Goal: Task Accomplishment & Management: Manage account settings

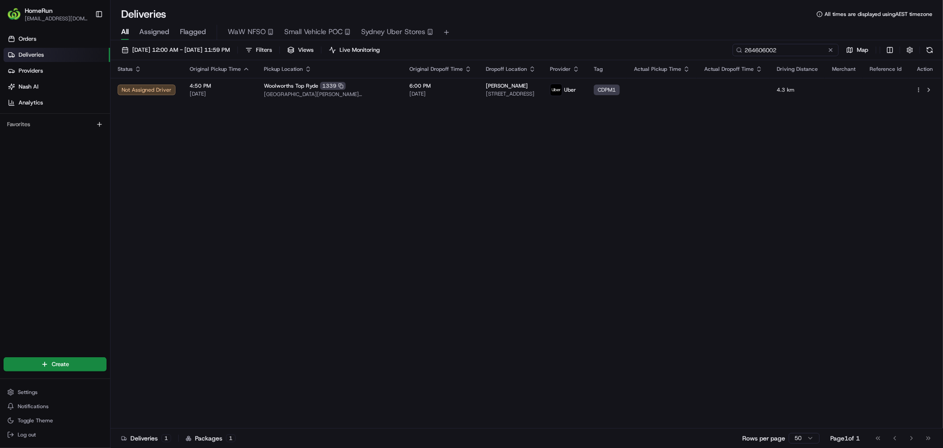
click at [794, 50] on input "264606002" at bounding box center [786, 50] width 106 height 12
paste input "5595454"
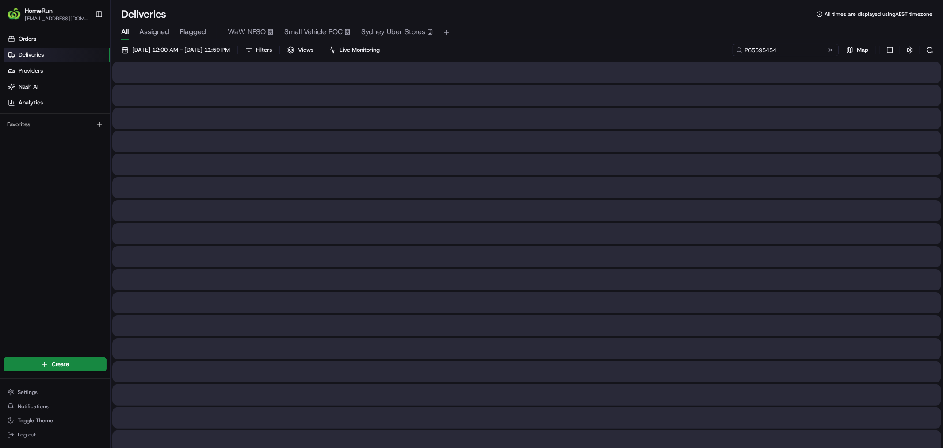
type input "265595454"
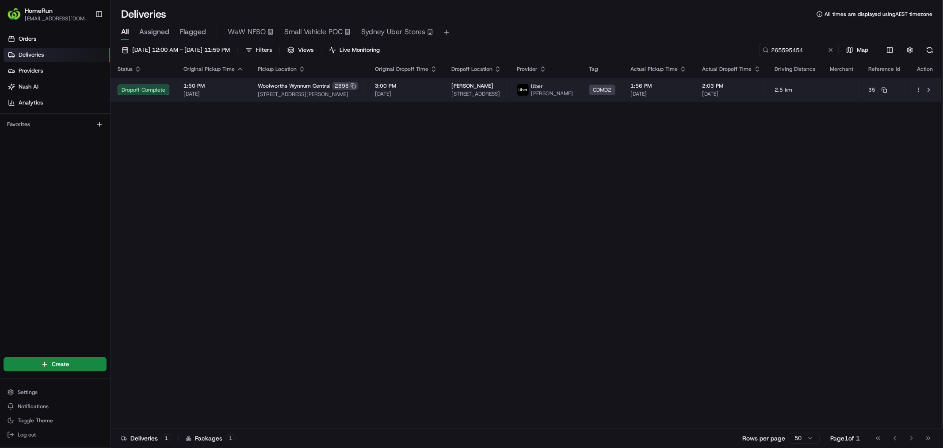
click at [420, 83] on td "3:00 PM 20/08/2025" at bounding box center [406, 90] width 77 height 24
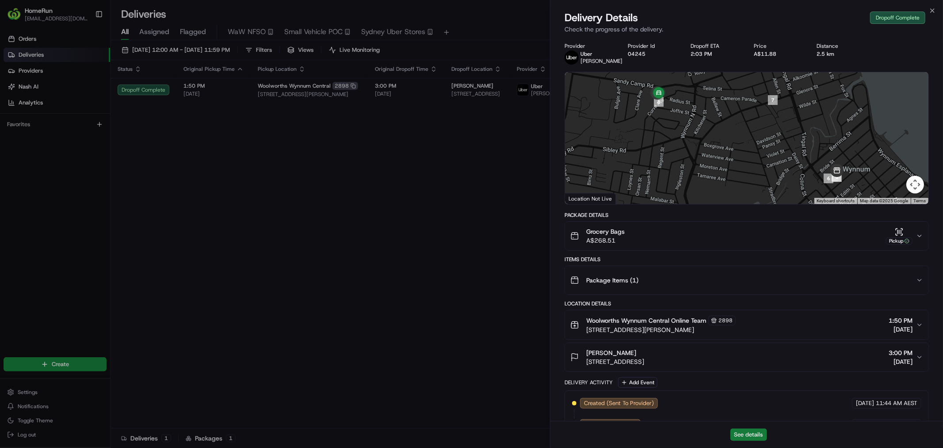
click at [754, 435] on button "See details" at bounding box center [749, 434] width 37 height 12
click at [750, 430] on button "See details" at bounding box center [749, 434] width 37 height 12
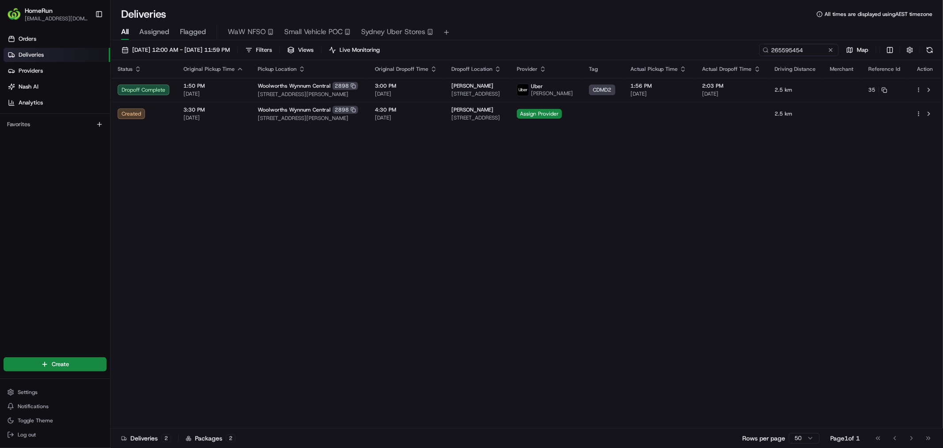
drag, startPoint x: 346, startPoint y: 257, endPoint x: 249, endPoint y: 251, distance: 97.9
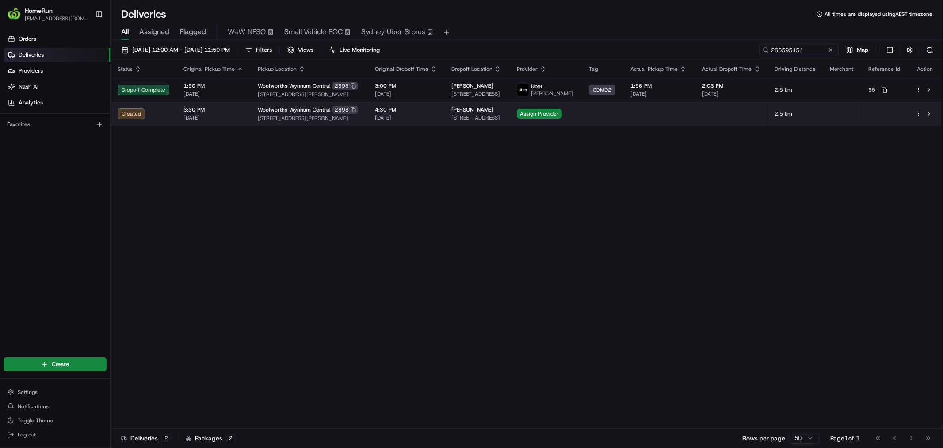
click at [444, 106] on td "Fiona Becker 39 Curve Ave, Wynnum QLD 4178, Australia" at bounding box center [476, 114] width 65 height 24
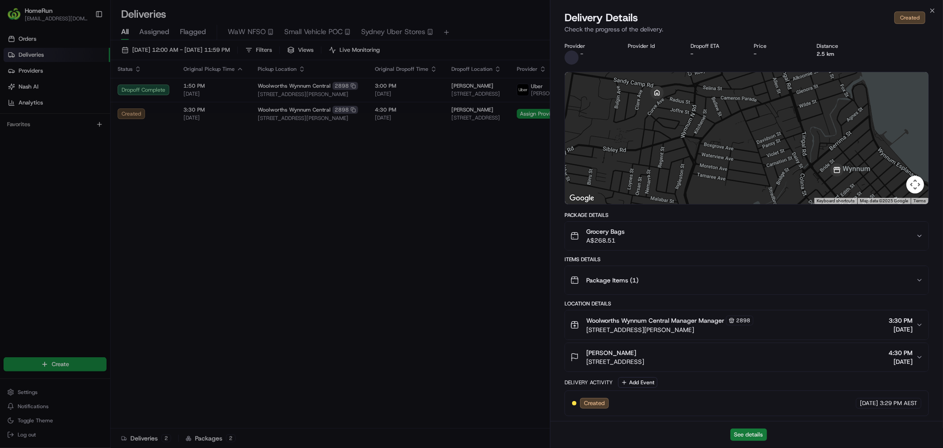
click at [750, 432] on button "See details" at bounding box center [749, 434] width 37 height 12
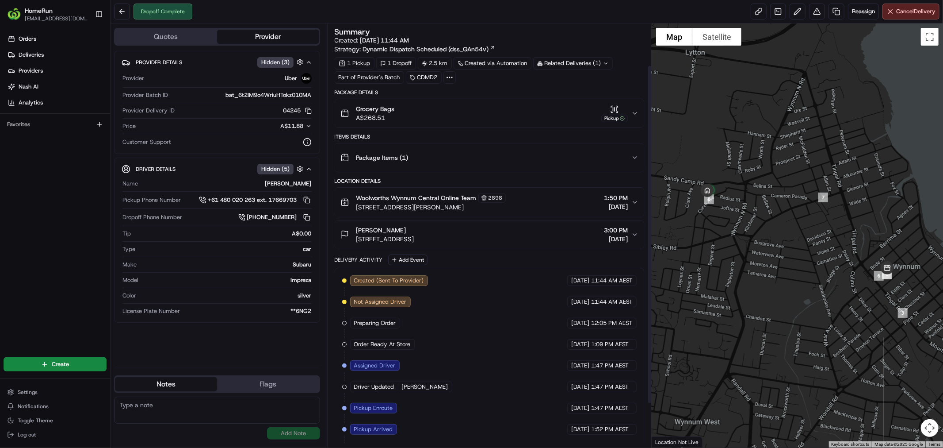
scroll to position [107, 0]
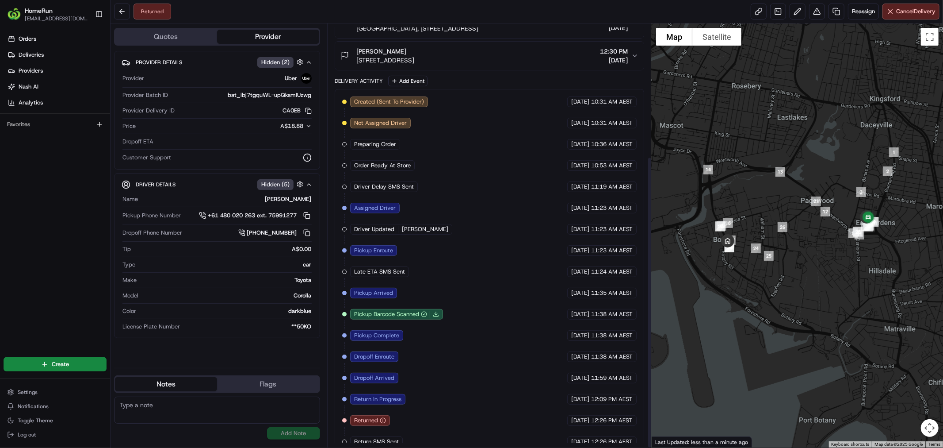
scroll to position [192, 0]
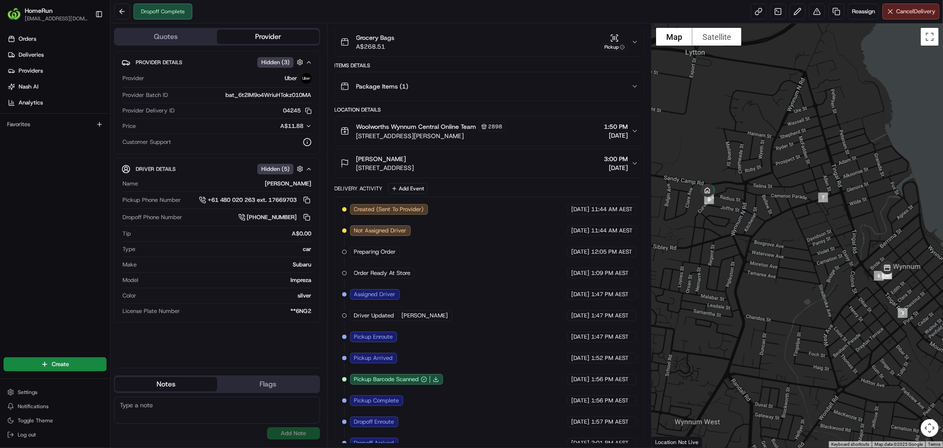
scroll to position [107, 0]
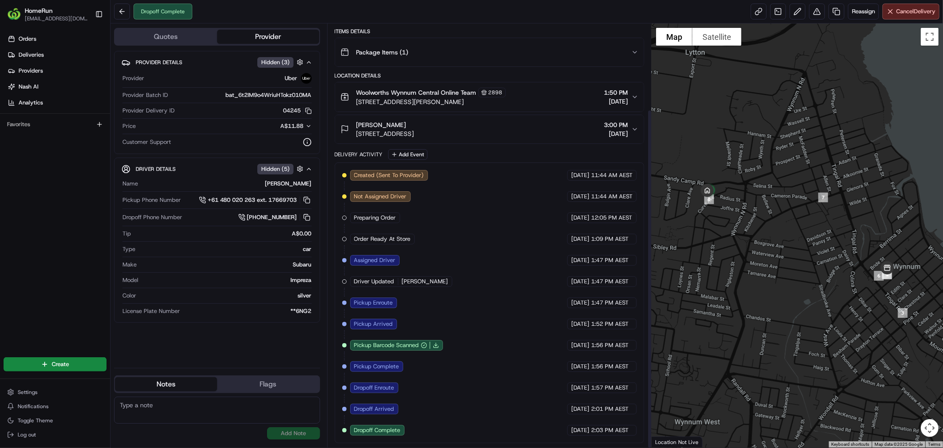
click at [448, 352] on div "Created (Sent To Provider) Uber 20/08/2025 11:44 AM AEST Not Assigned Driver Ub…" at bounding box center [489, 302] width 295 height 265
click at [833, 8] on link at bounding box center [837, 12] width 16 height 16
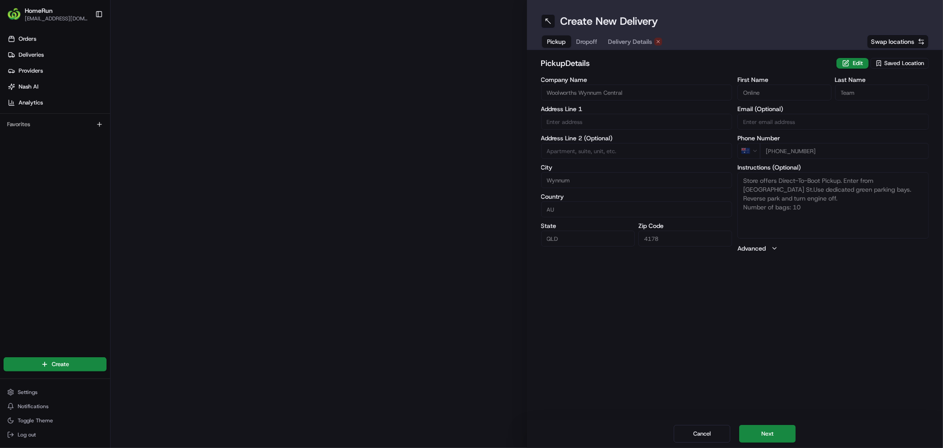
type input "145 Florence St"
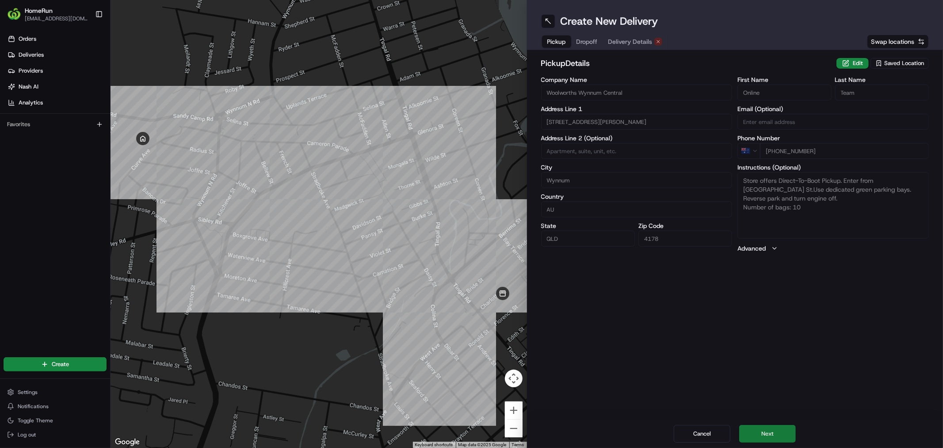
click at [776, 433] on button "Next" at bounding box center [767, 434] width 57 height 18
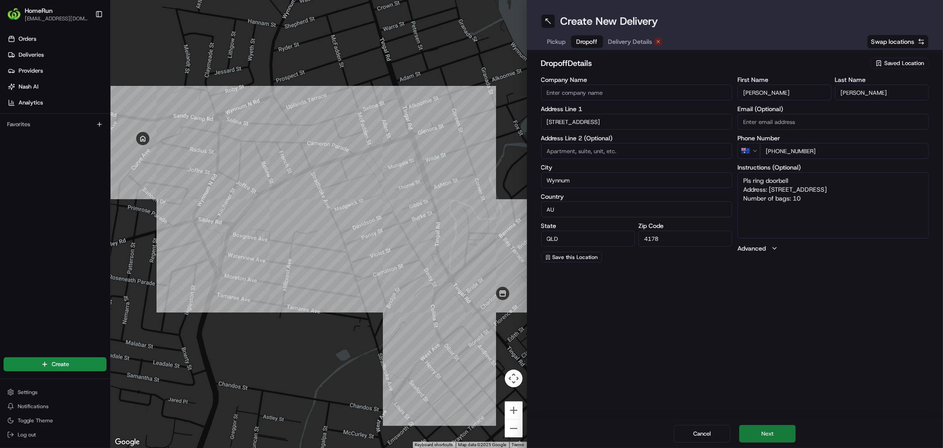
click at [776, 433] on button "Next" at bounding box center [767, 434] width 57 height 18
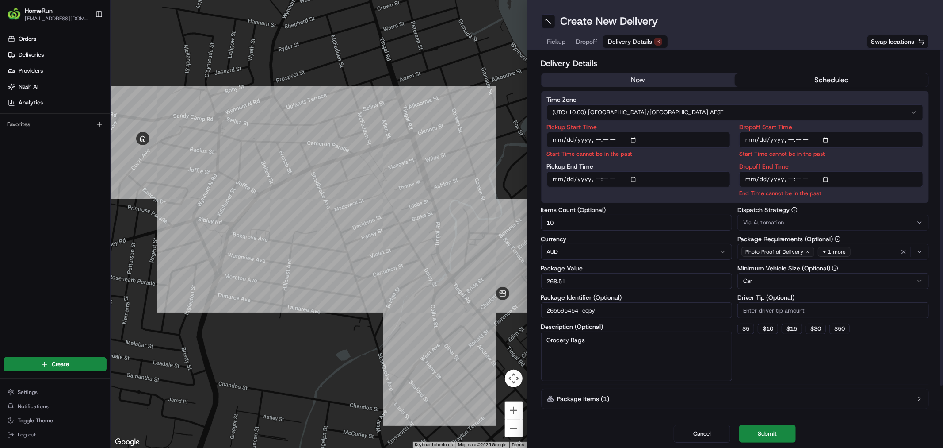
click at [633, 143] on input "Pickup Start Time" at bounding box center [639, 140] width 184 height 16
click at [635, 137] on input "Pickup Start Time" at bounding box center [639, 140] width 184 height 16
click at [632, 126] on label "Pickup Start Time" at bounding box center [639, 127] width 184 height 6
click at [632, 132] on input "Pickup Start Time" at bounding box center [639, 140] width 184 height 16
click at [634, 139] on input "Pickup Start Time" at bounding box center [639, 140] width 184 height 16
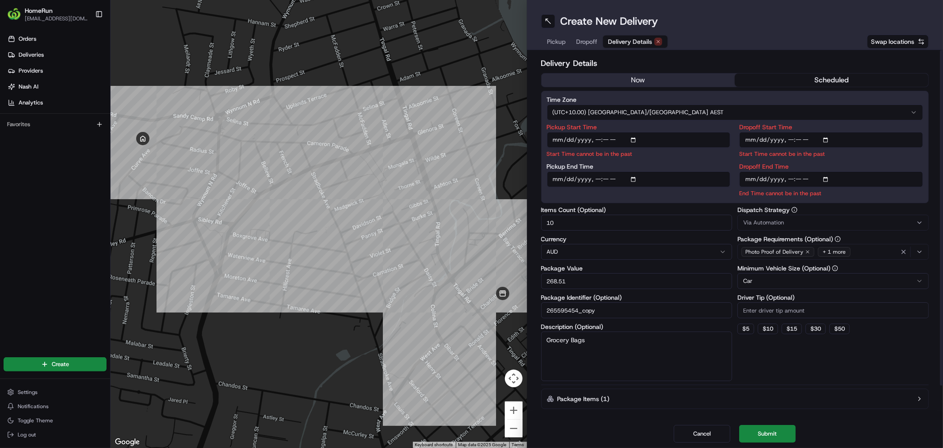
click at [631, 141] on input "Pickup Start Time" at bounding box center [639, 140] width 184 height 16
type input "2025-08-20T15:30"
click at [735, 118] on html "HomeRun vahsin1@woolworths.com.au Toggle Sidebar Orders Deliveries Providers Na…" at bounding box center [471, 224] width 943 height 448
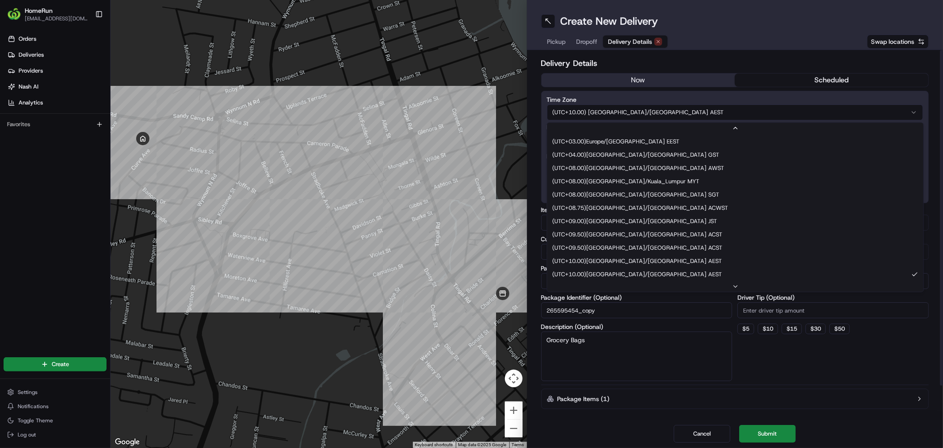
scroll to position [252, 0]
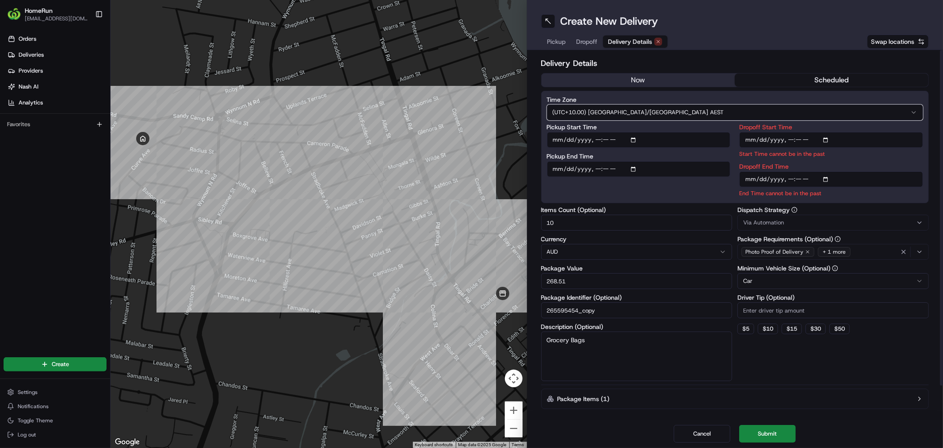
click at [682, 93] on html "HomeRun vahsin1@woolworths.com.au Toggle Sidebar Orders Deliveries Providers Na…" at bounding box center [471, 224] width 943 height 448
click at [825, 139] on input "Dropoff Start Time" at bounding box center [831, 140] width 184 height 16
type input "2025-08-20T15:30"
click at [888, 118] on html "HomeRun vahsin1@woolworths.com.au Toggle Sidebar Orders Deliveries Providers Na…" at bounding box center [471, 224] width 943 height 448
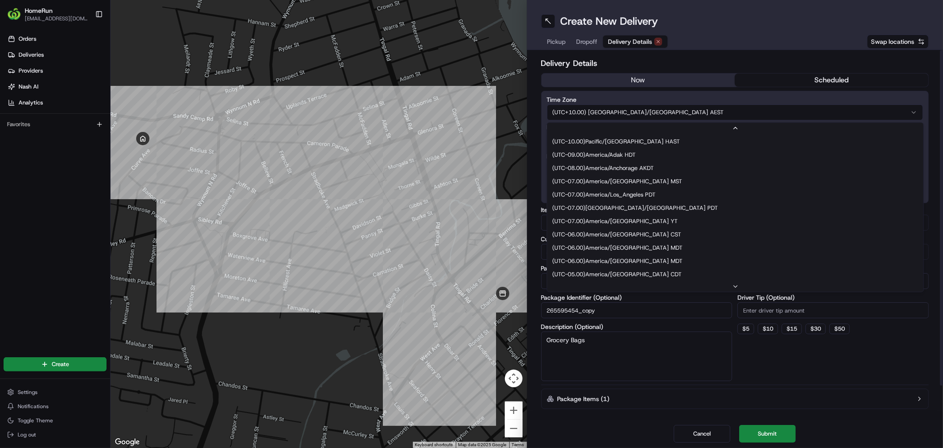
scroll to position [279, 0]
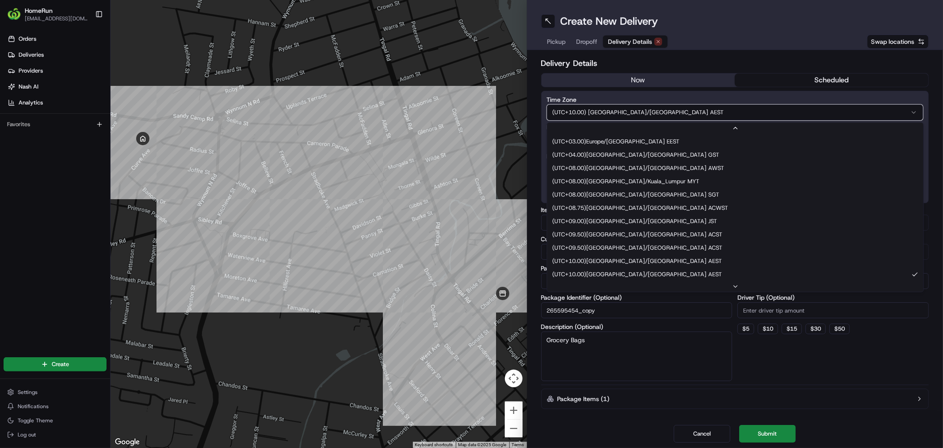
click at [924, 89] on html "HomeRun vahsin1@woolworths.com.au Toggle Sidebar Orders Deliveries Providers Na…" at bounding box center [471, 224] width 943 height 448
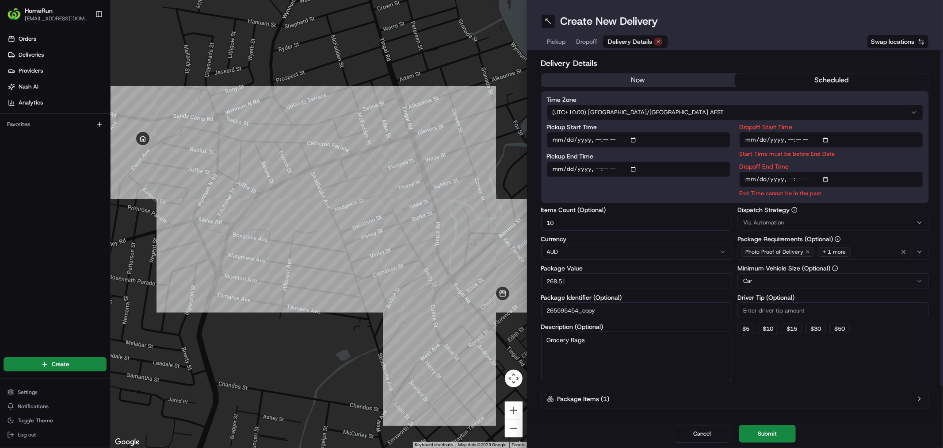
click at [941, 116] on div at bounding box center [941, 217] width 3 height 335
click at [825, 177] on input "Dropoff End Time" at bounding box center [831, 179] width 184 height 16
type input "2025-08-20T16:30"
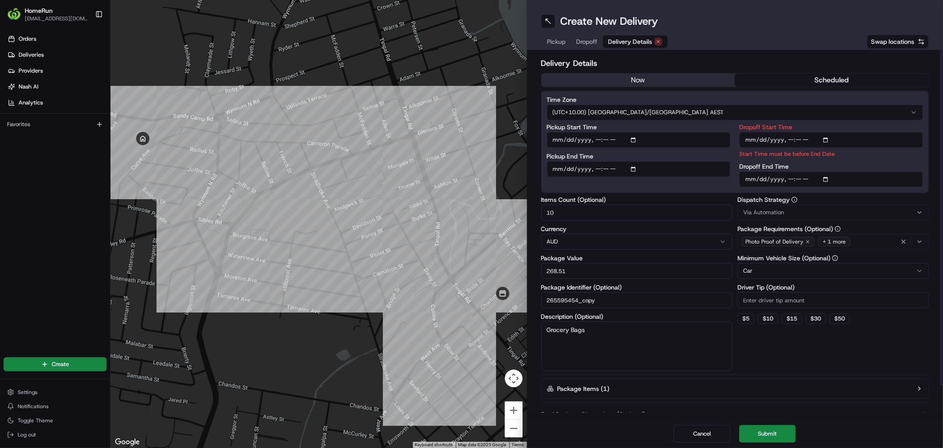
click at [928, 158] on div "Time Zone (UTC+10.00) Australia/Sydney AEST Pickup Start Time Pickup End Time D…" at bounding box center [735, 142] width 388 height 102
click at [894, 152] on p "Start Time must be before End Date" at bounding box center [831, 153] width 184 height 8
click at [825, 137] on input "Dropoff Start Time" at bounding box center [831, 140] width 184 height 16
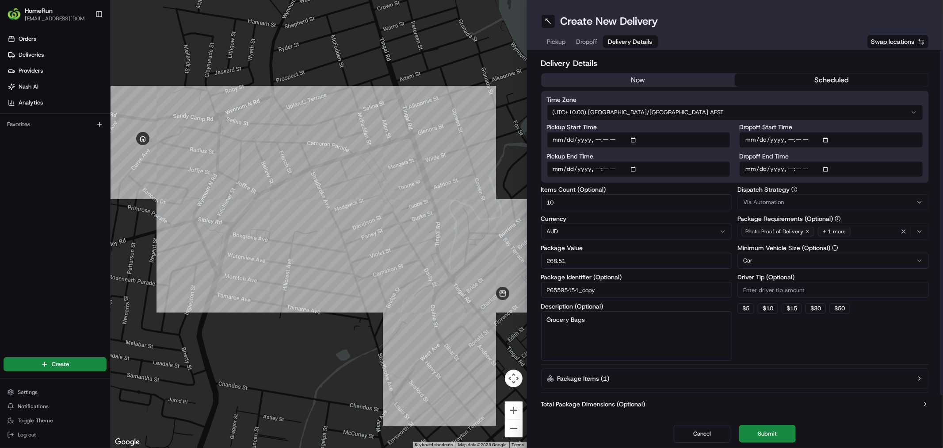
click at [838, 129] on label "Dropoff Start Time" at bounding box center [831, 127] width 184 height 6
click at [838, 132] on input "Dropoff Start Time" at bounding box center [831, 140] width 184 height 16
click at [866, 123] on div "Time Zone (UTC+10.00) Australia/Sydney AEST Pickup Start Time Pickup End Time D…" at bounding box center [735, 137] width 388 height 92
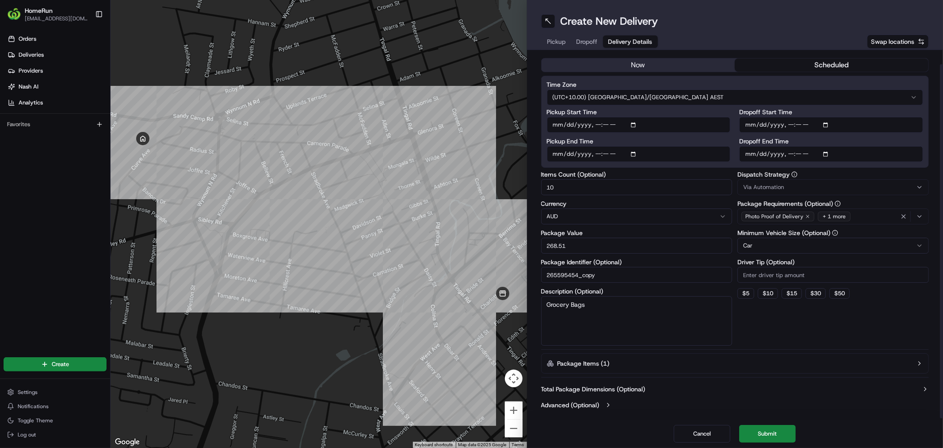
scroll to position [0, 0]
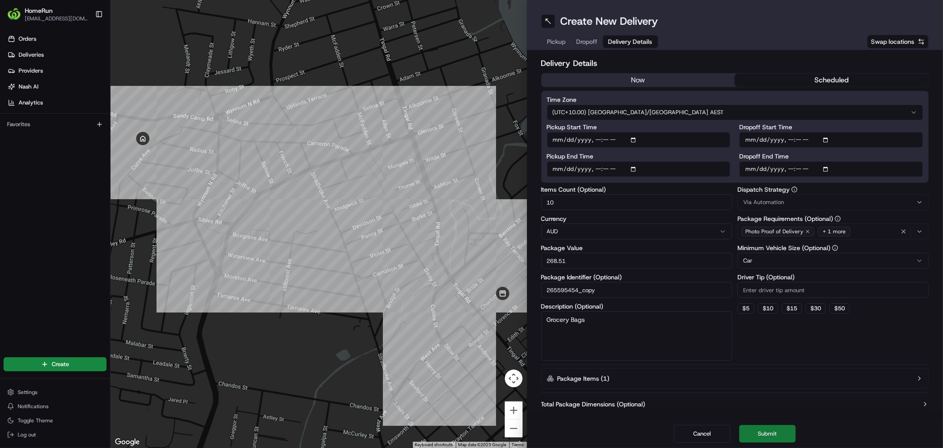
click at [783, 433] on button "Submit" at bounding box center [767, 434] width 57 height 18
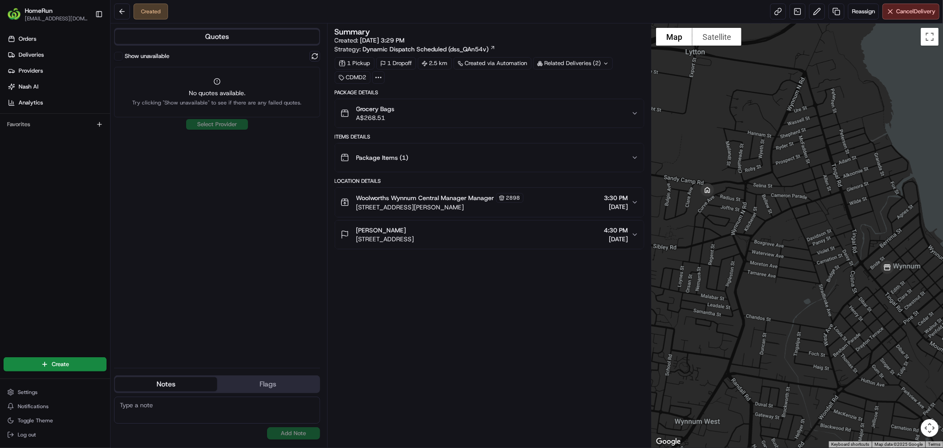
drag, startPoint x: 260, startPoint y: 184, endPoint x: 254, endPoint y: 184, distance: 5.3
drag, startPoint x: 254, startPoint y: 184, endPoint x: 228, endPoint y: 198, distance: 29.5
click at [228, 198] on div "Show unavailable No quotes available. Try clicking "Show unavailable" to see if…" at bounding box center [217, 206] width 206 height 310
click at [117, 58] on button "Show unavailable" at bounding box center [118, 56] width 9 height 9
click at [249, 227] on div "Show unavailable Select Provider" at bounding box center [217, 206] width 206 height 310
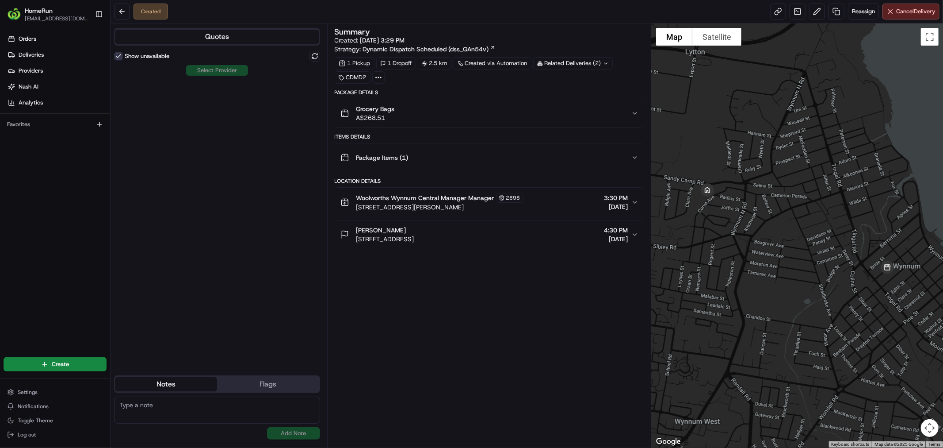
drag, startPoint x: 254, startPoint y: 191, endPoint x: 246, endPoint y: 189, distance: 8.2
drag, startPoint x: 246, startPoint y: 189, endPoint x: 191, endPoint y: 103, distance: 102.6
click at [242, 189] on div "Show unavailable Select Provider" at bounding box center [217, 206] width 206 height 310
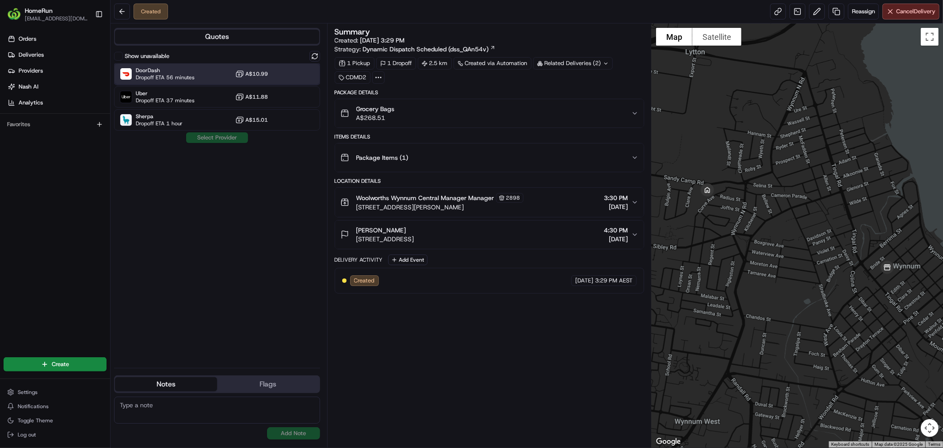
click at [196, 76] on div "DoorDash Dropoff ETA 56 minutes A$10.99" at bounding box center [217, 73] width 206 height 21
click at [171, 95] on span "Uber" at bounding box center [165, 93] width 59 height 7
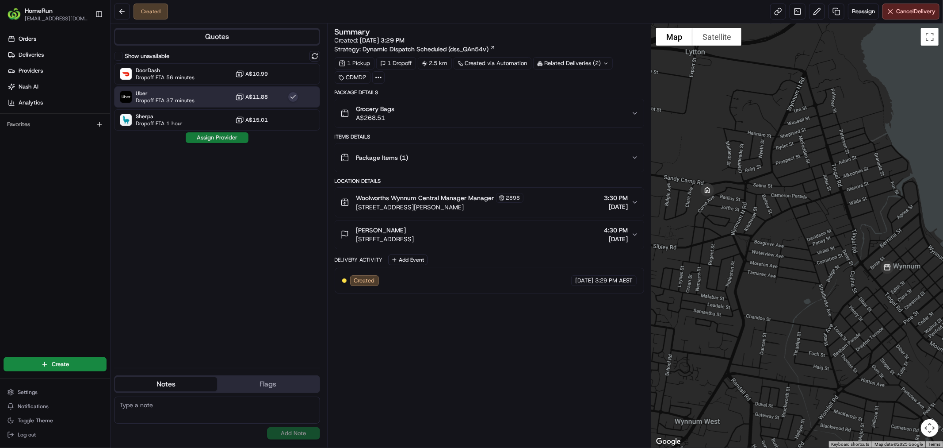
click at [208, 139] on button "Assign Provider" at bounding box center [217, 137] width 63 height 11
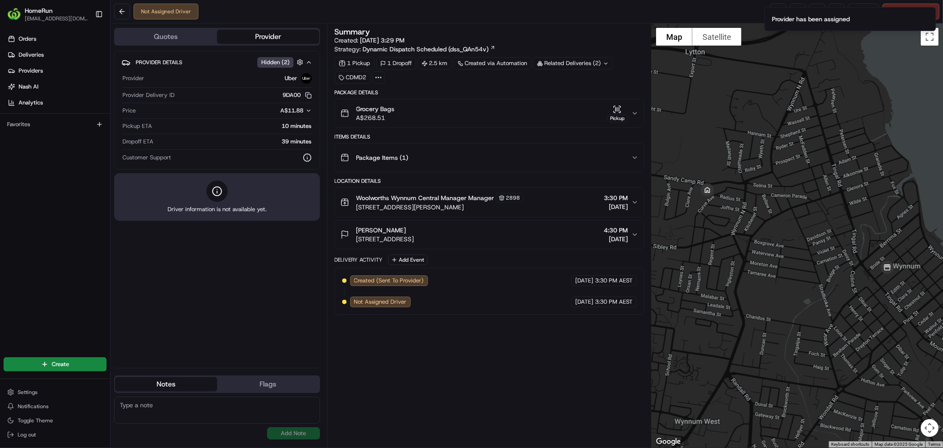
drag, startPoint x: 489, startPoint y: 397, endPoint x: 461, endPoint y: 399, distance: 27.9
click at [461, 399] on div "Summary Created: [DATE] 3:29 PM Strategy: Dynamic Dispatch Scheduled (dss_QAn54…" at bounding box center [490, 235] width 310 height 415
click at [780, 7] on link at bounding box center [778, 12] width 16 height 16
drag, startPoint x: 457, startPoint y: 348, endPoint x: 444, endPoint y: 348, distance: 13.3
click at [444, 348] on div "Summary Created: [DATE] 3:29 PM Strategy: Dynamic Dispatch Scheduled (dss_QAn54…" at bounding box center [490, 235] width 310 height 415
